Goal: Find specific page/section: Find specific page/section

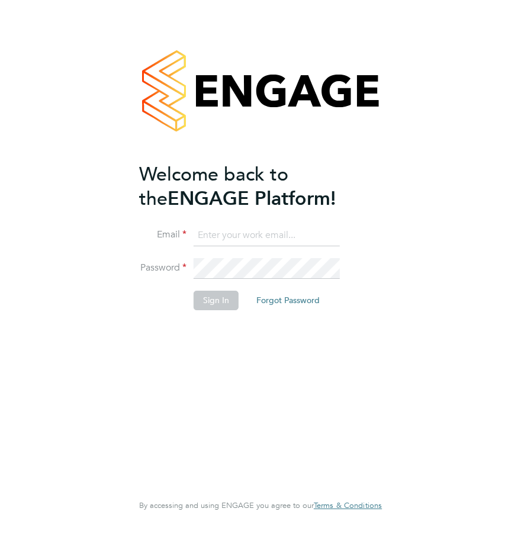
type input "[EMAIL_ADDRESS][DOMAIN_NAME]"
click at [211, 295] on button "Sign In" at bounding box center [216, 300] width 45 height 19
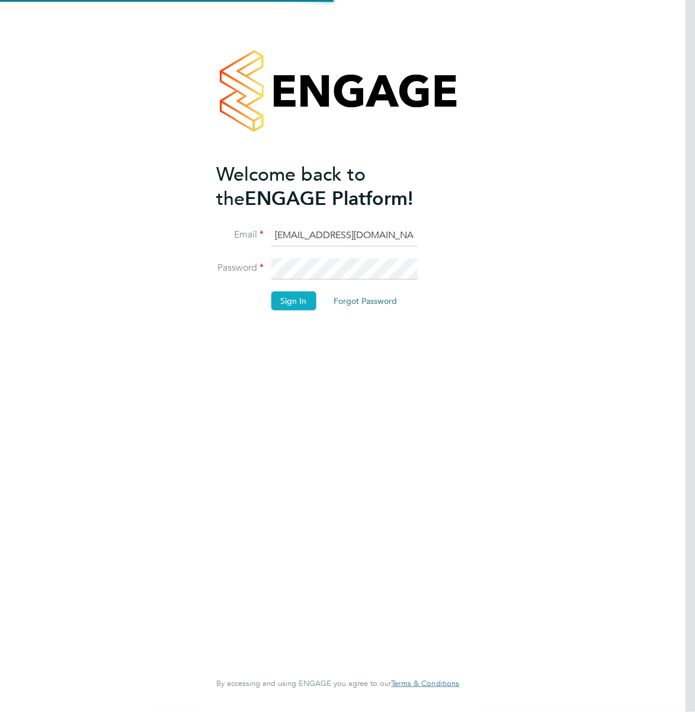
click at [276, 300] on button "Sign In" at bounding box center [293, 300] width 45 height 19
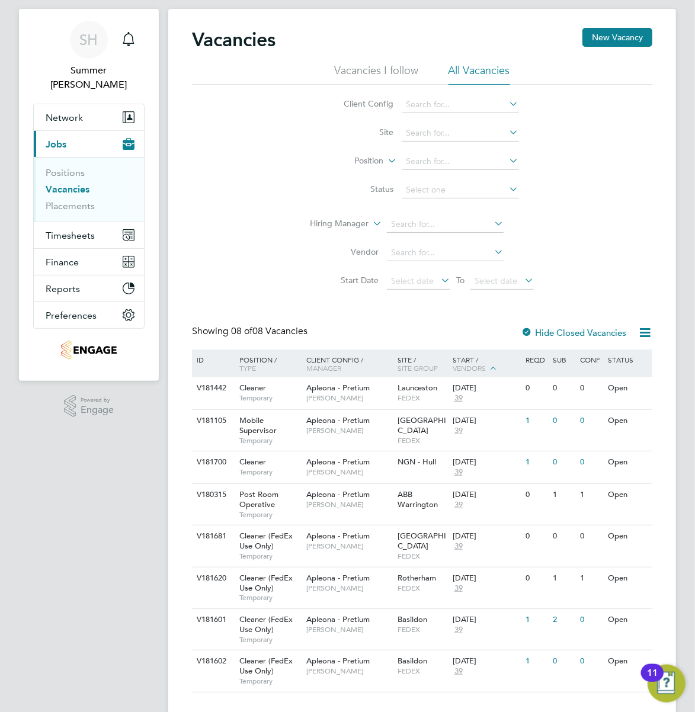
scroll to position [48, 0]
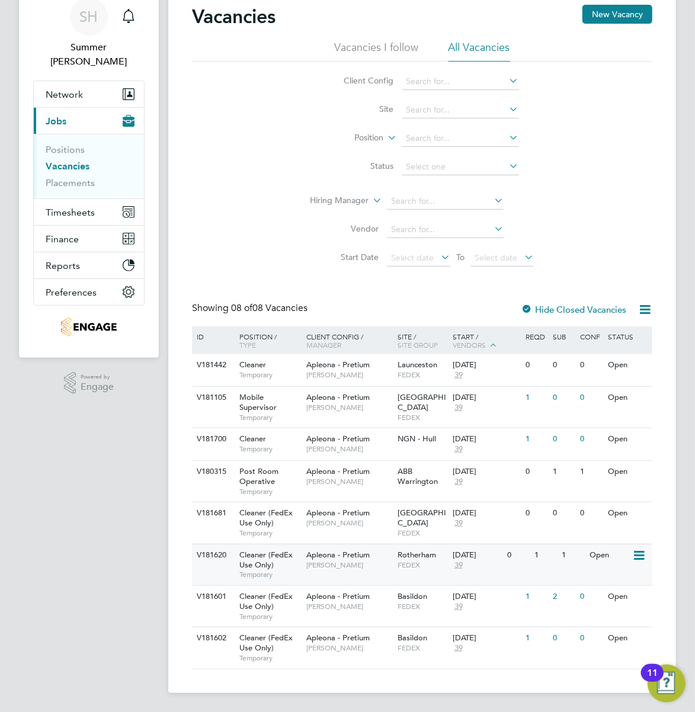
click at [569, 565] on div "1" at bounding box center [572, 555] width 27 height 22
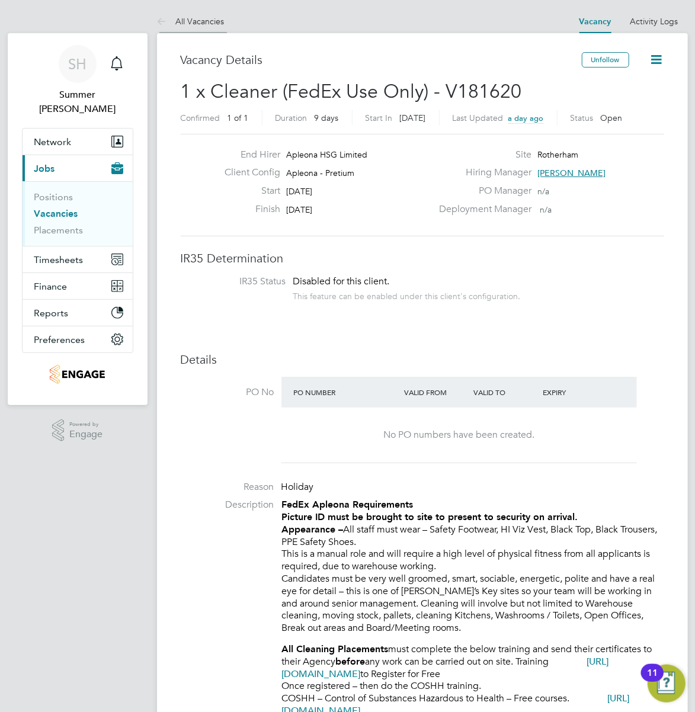
click at [191, 31] on li "All Vacancies" at bounding box center [191, 21] width 68 height 24
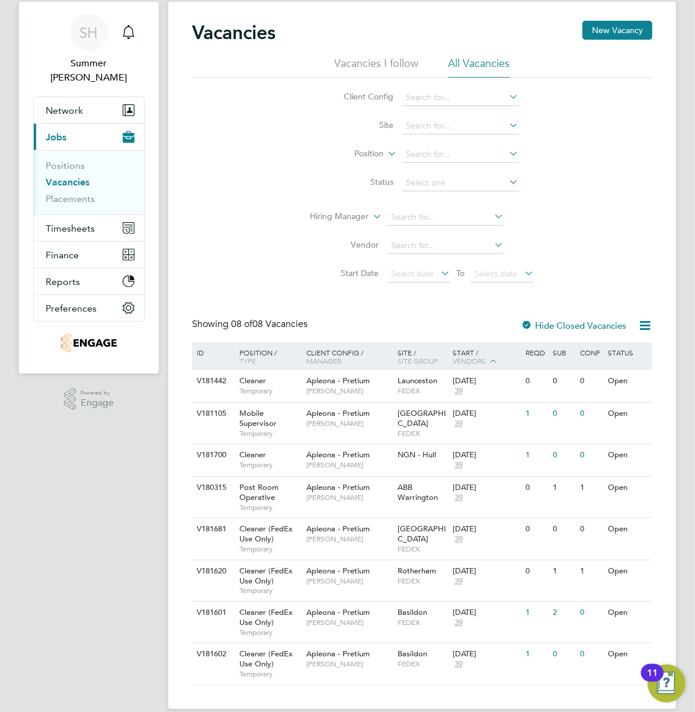
scroll to position [48, 0]
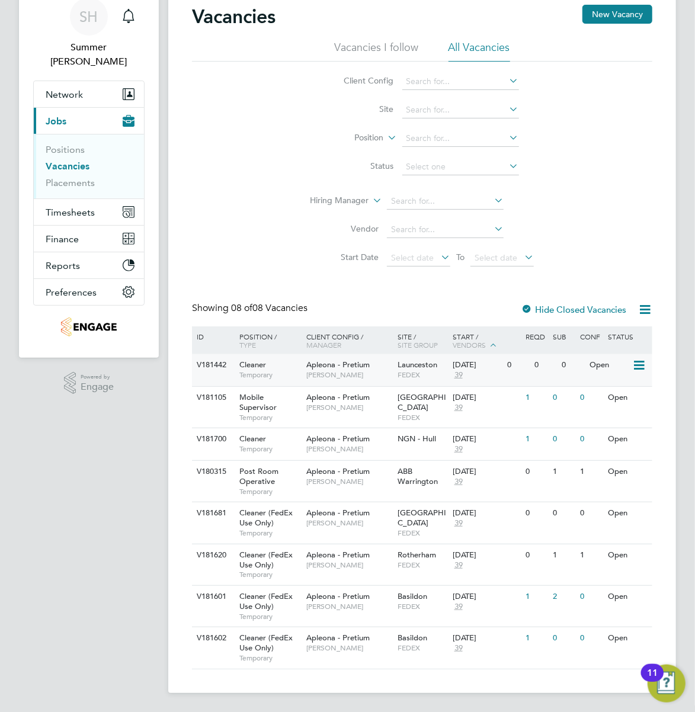
click at [531, 359] on div "0" at bounding box center [517, 365] width 27 height 22
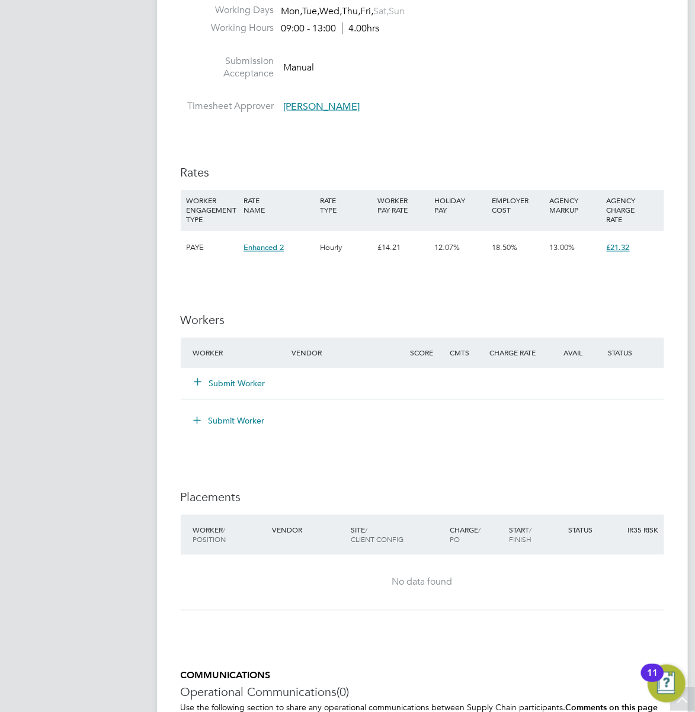
scroll to position [1098, 0]
